Goal: Transaction & Acquisition: Purchase product/service

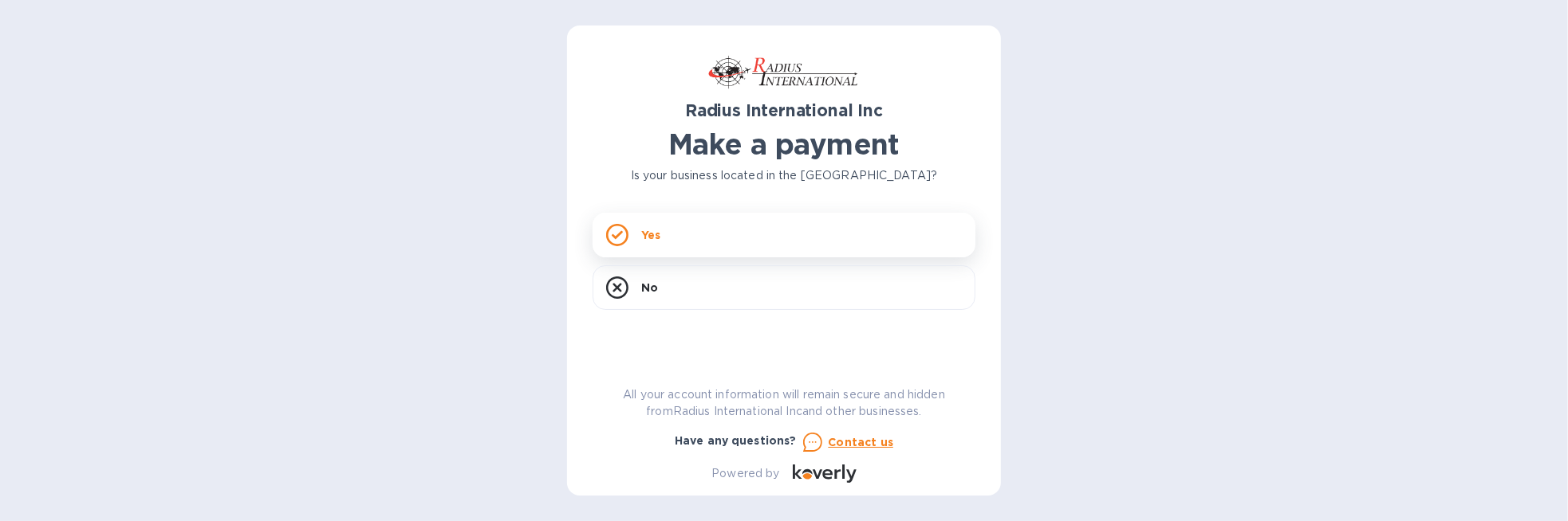
click at [702, 226] on div "Yes" at bounding box center [784, 234] width 383 height 44
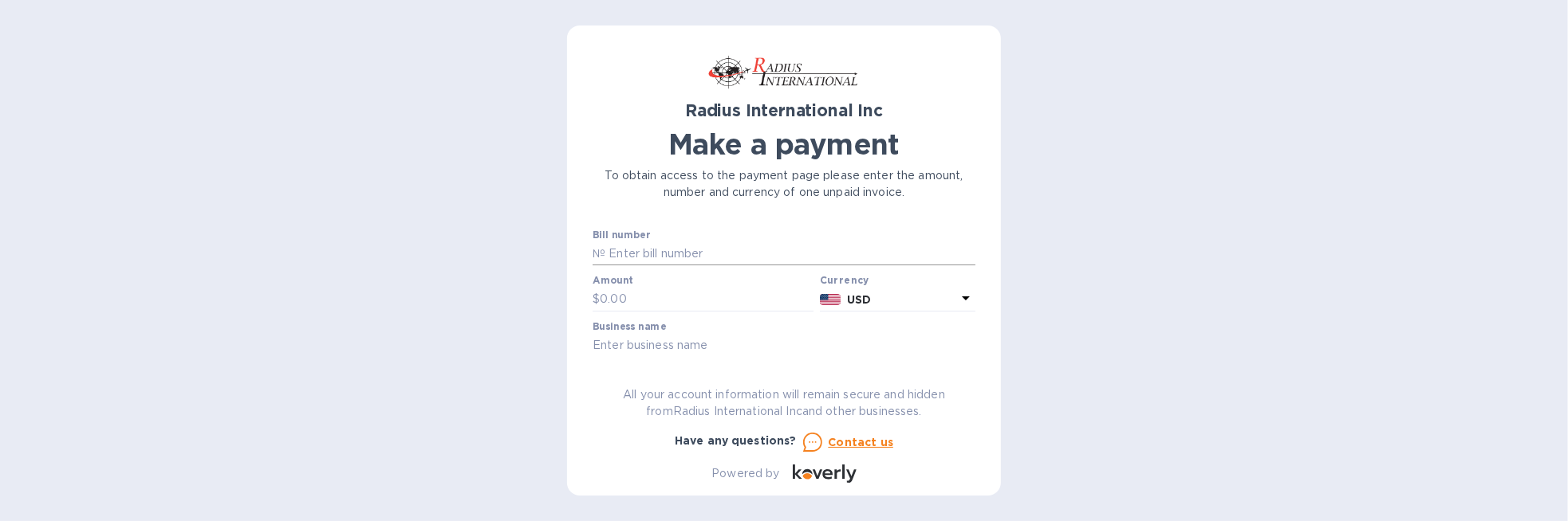
click at [673, 256] on input "text" at bounding box center [790, 254] width 370 height 24
paste input "SAI00095785"
type input "SAI00095785"
click at [629, 292] on input "text" at bounding box center [706, 300] width 213 height 24
type input "4,615.00"
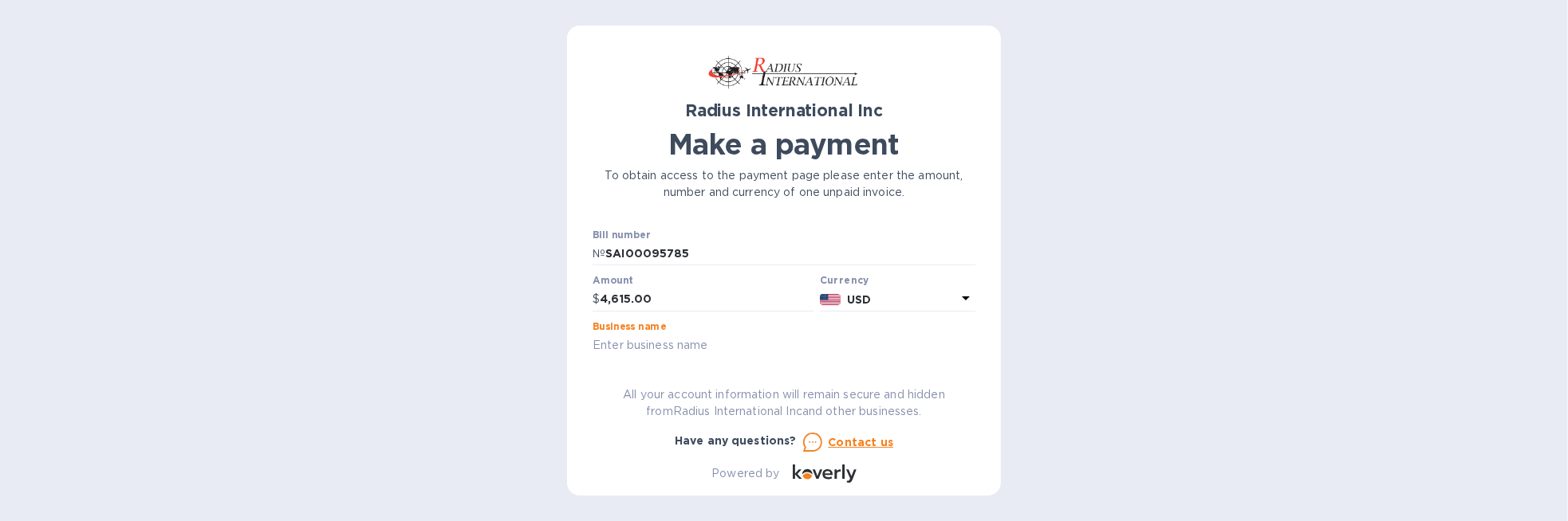
click at [719, 351] on input "text" at bounding box center [784, 346] width 383 height 24
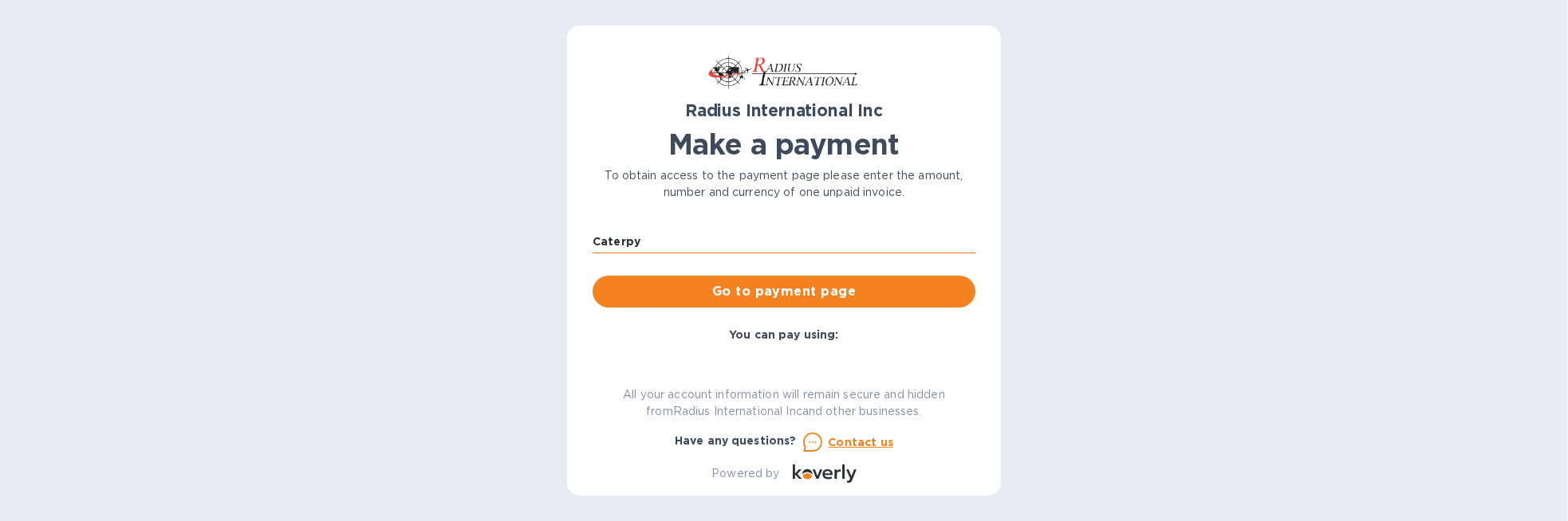
scroll to position [159, 0]
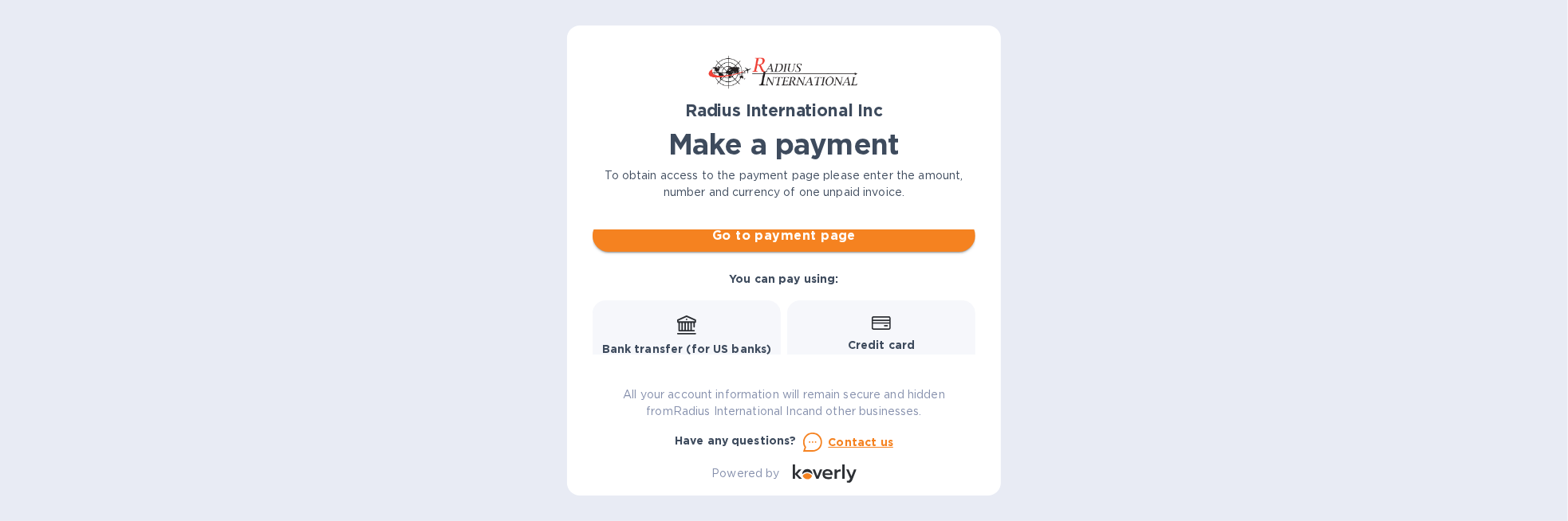
type input "Caterpy"
click at [727, 237] on span "Go to payment page" at bounding box center [784, 236] width 357 height 19
